Goal: Find specific page/section: Find specific page/section

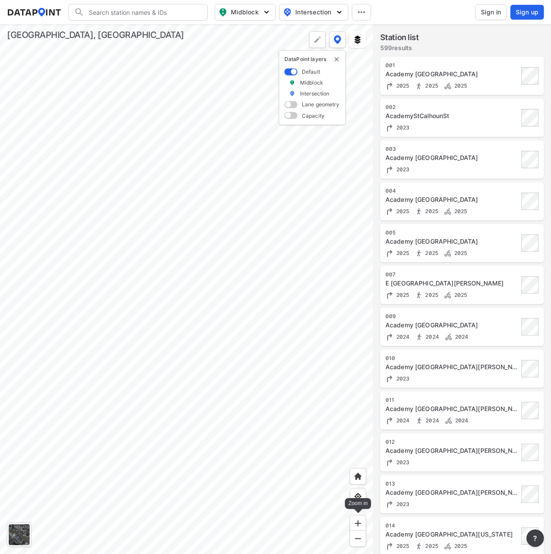
click at [357, 522] on img at bounding box center [358, 523] width 9 height 9
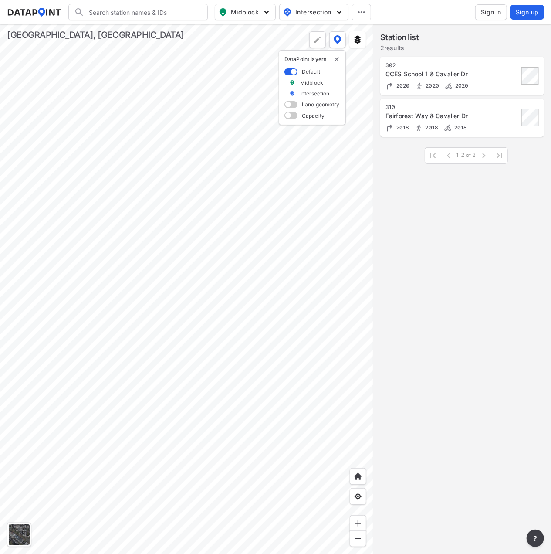
click at [213, 243] on div at bounding box center [186, 288] width 373 height 529
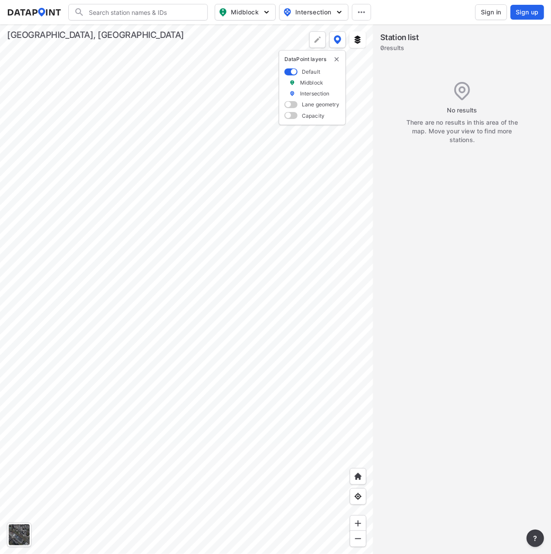
click at [268, 230] on div at bounding box center [186, 288] width 373 height 529
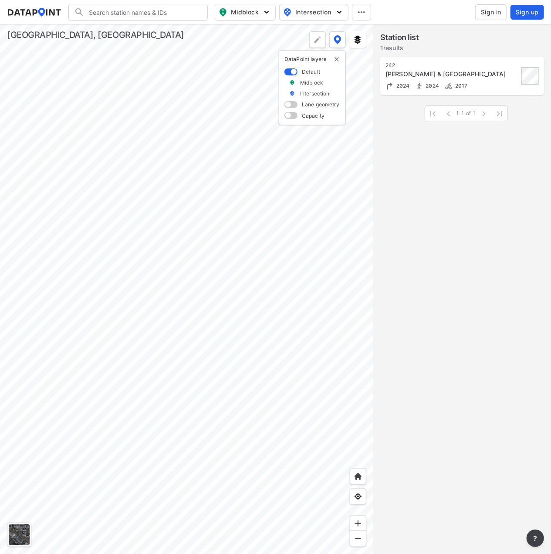
click at [110, 447] on div at bounding box center [186, 288] width 373 height 529
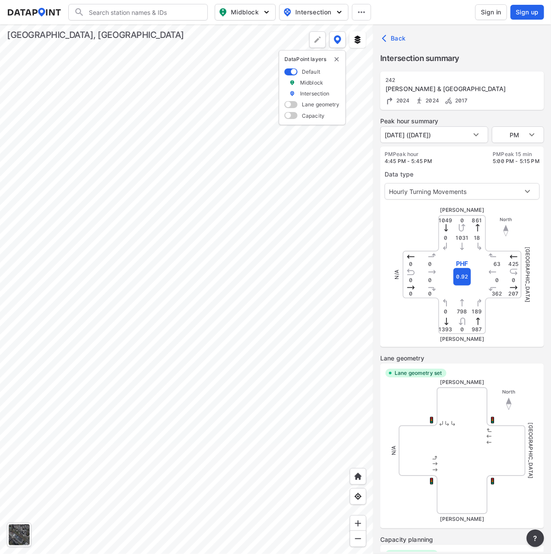
type input "5695"
click at [516, 137] on body "Search Please enter a search term. Midblock Intersection Dates Sign in Sign up …" at bounding box center [275, 277] width 551 height 554
click at [506, 102] on li "AM" at bounding box center [518, 101] width 52 height 17
click at [518, 138] on body "Search Please enter a search term. Midblock Intersection Dates Sign in Sign up …" at bounding box center [275, 277] width 551 height 554
click at [511, 166] on li "PM" at bounding box center [518, 167] width 52 height 17
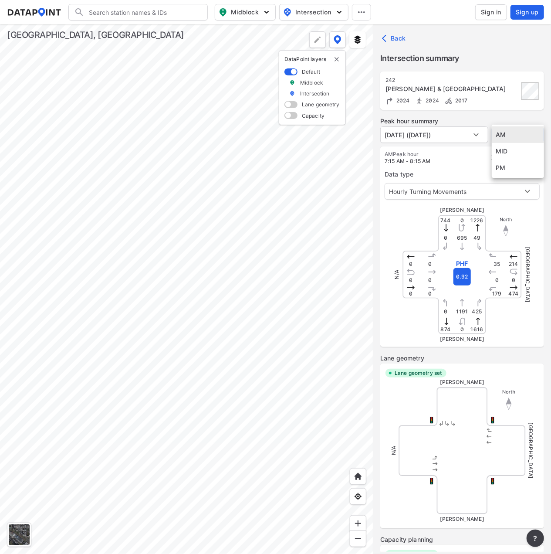
type input "PM"
